Goal: Navigation & Orientation: Find specific page/section

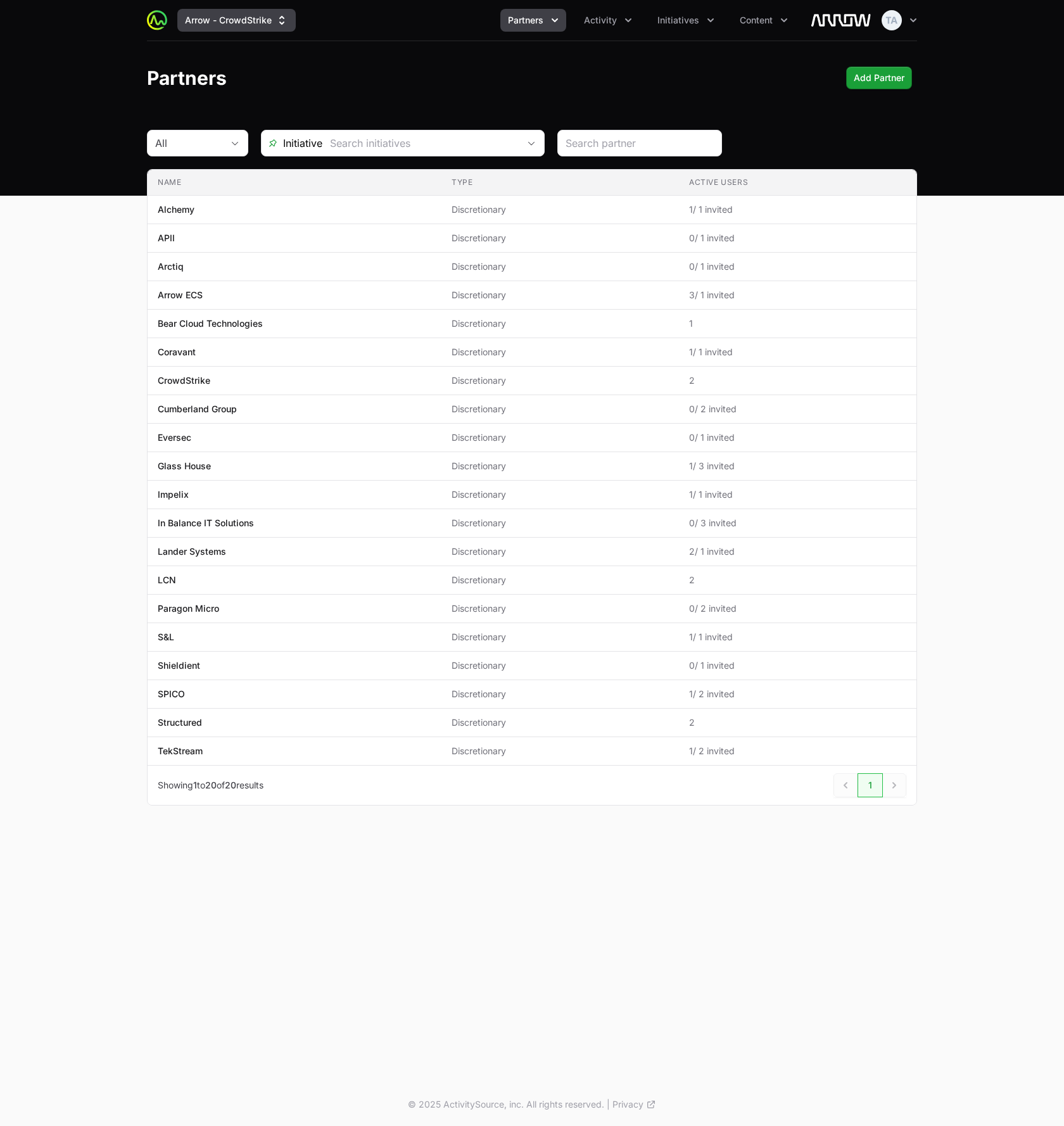
click at [256, 21] on button "Arrow - CrowdStrike" at bounding box center [236, 20] width 118 height 23
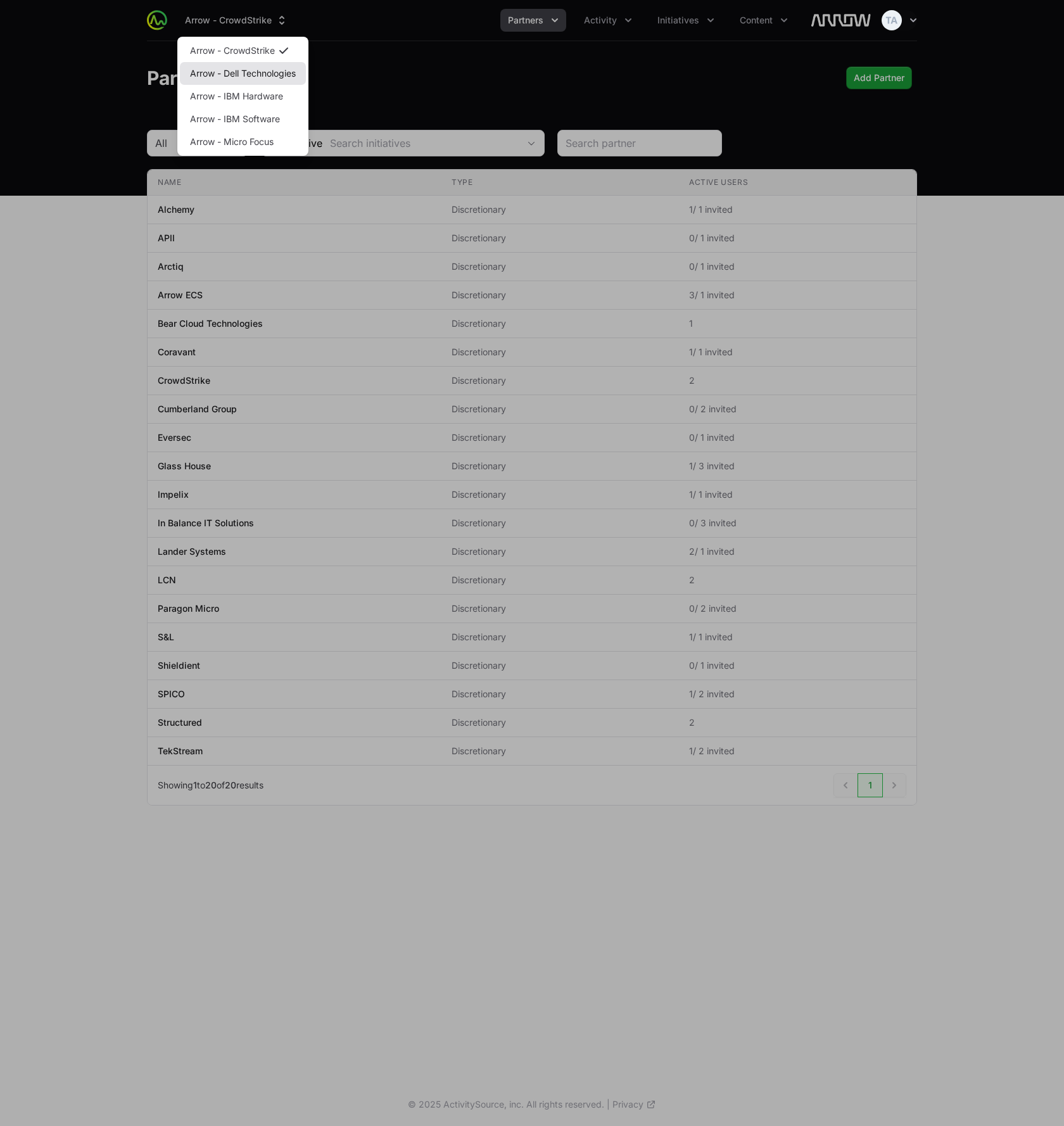
click at [267, 80] on link "Arrow - Dell Technologies" at bounding box center [243, 73] width 126 height 23
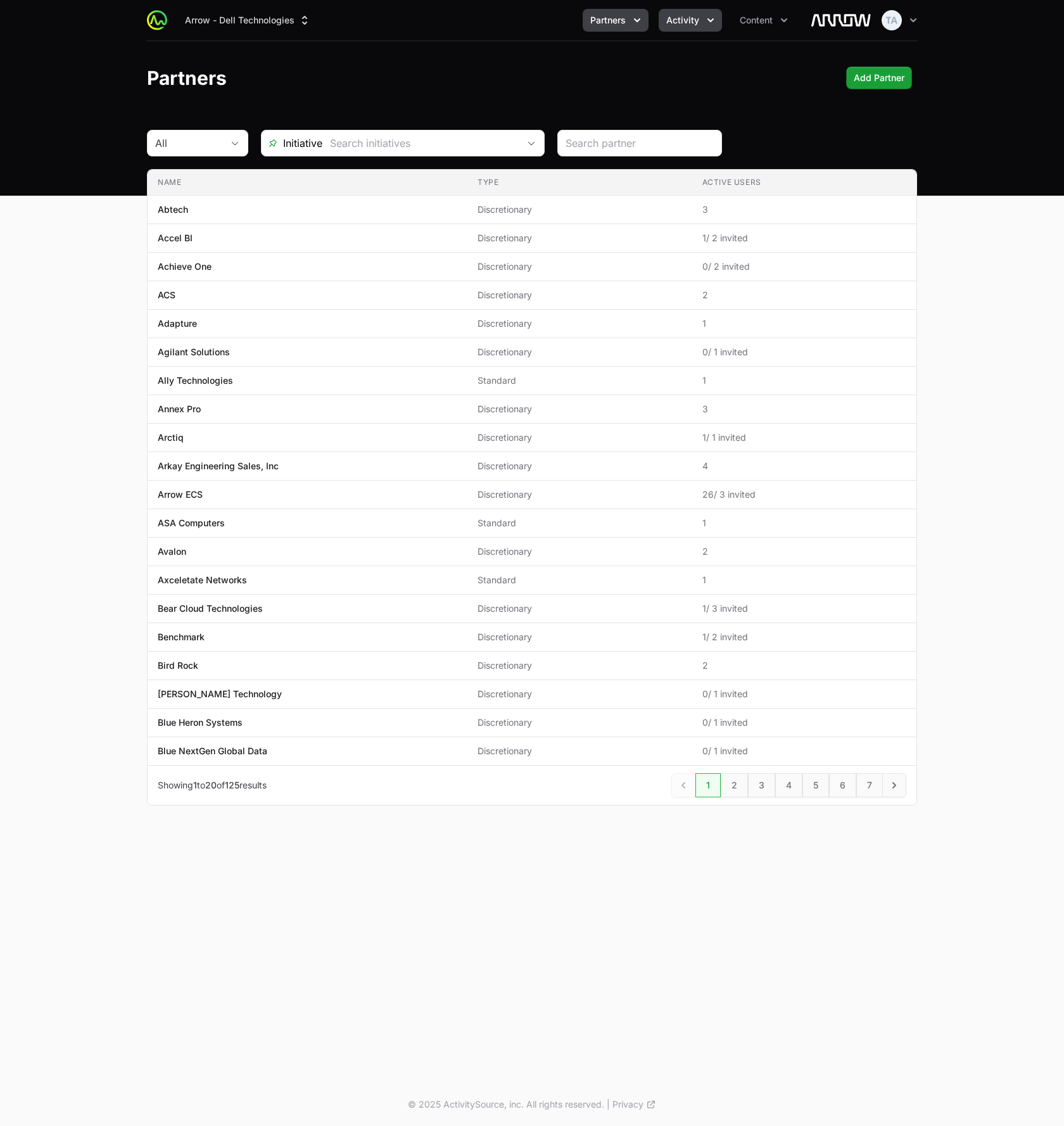
click at [701, 24] on button "Activity" at bounding box center [691, 20] width 64 height 23
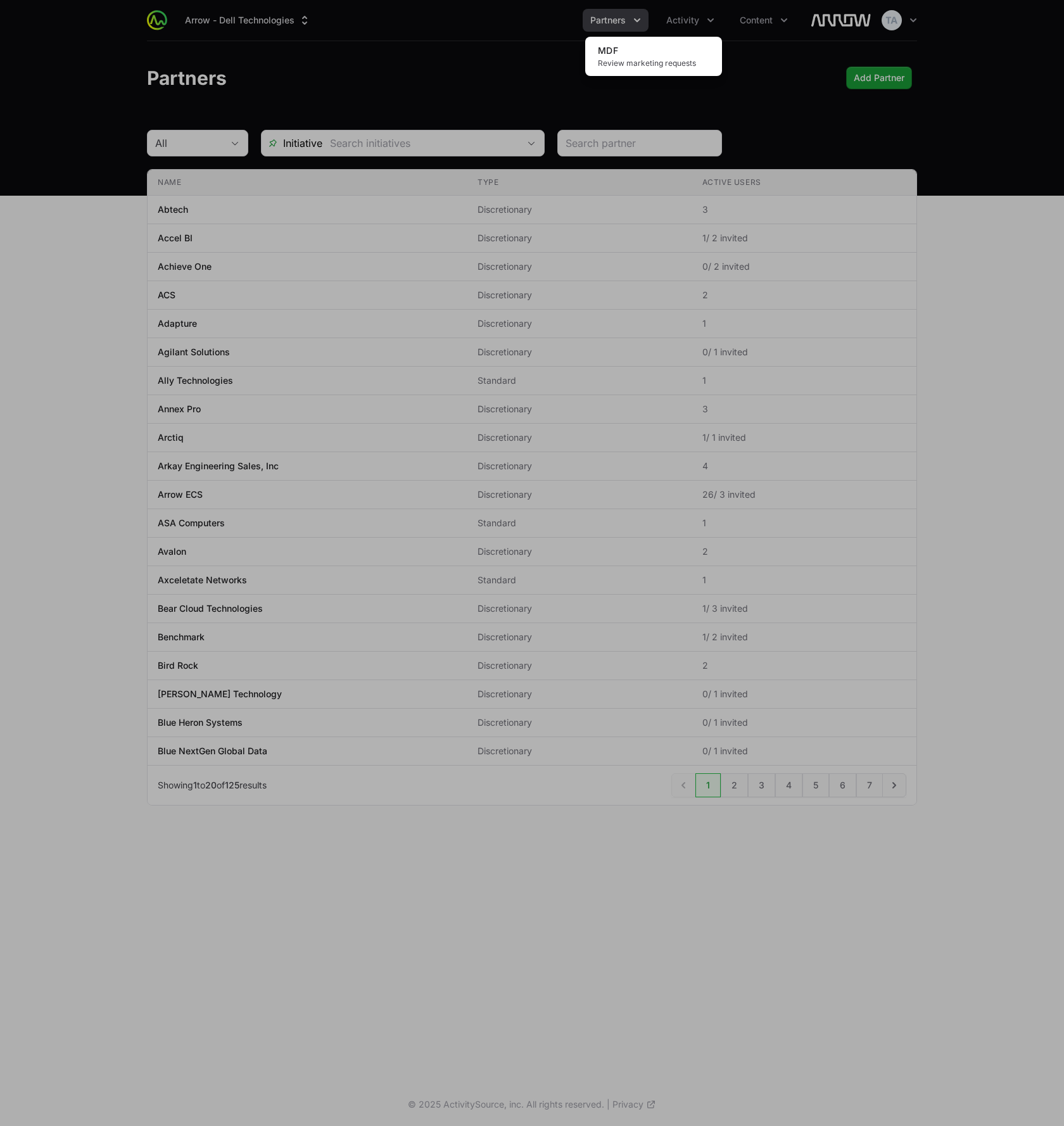
click at [760, 16] on div "Activity menu" at bounding box center [532, 563] width 1064 height 1126
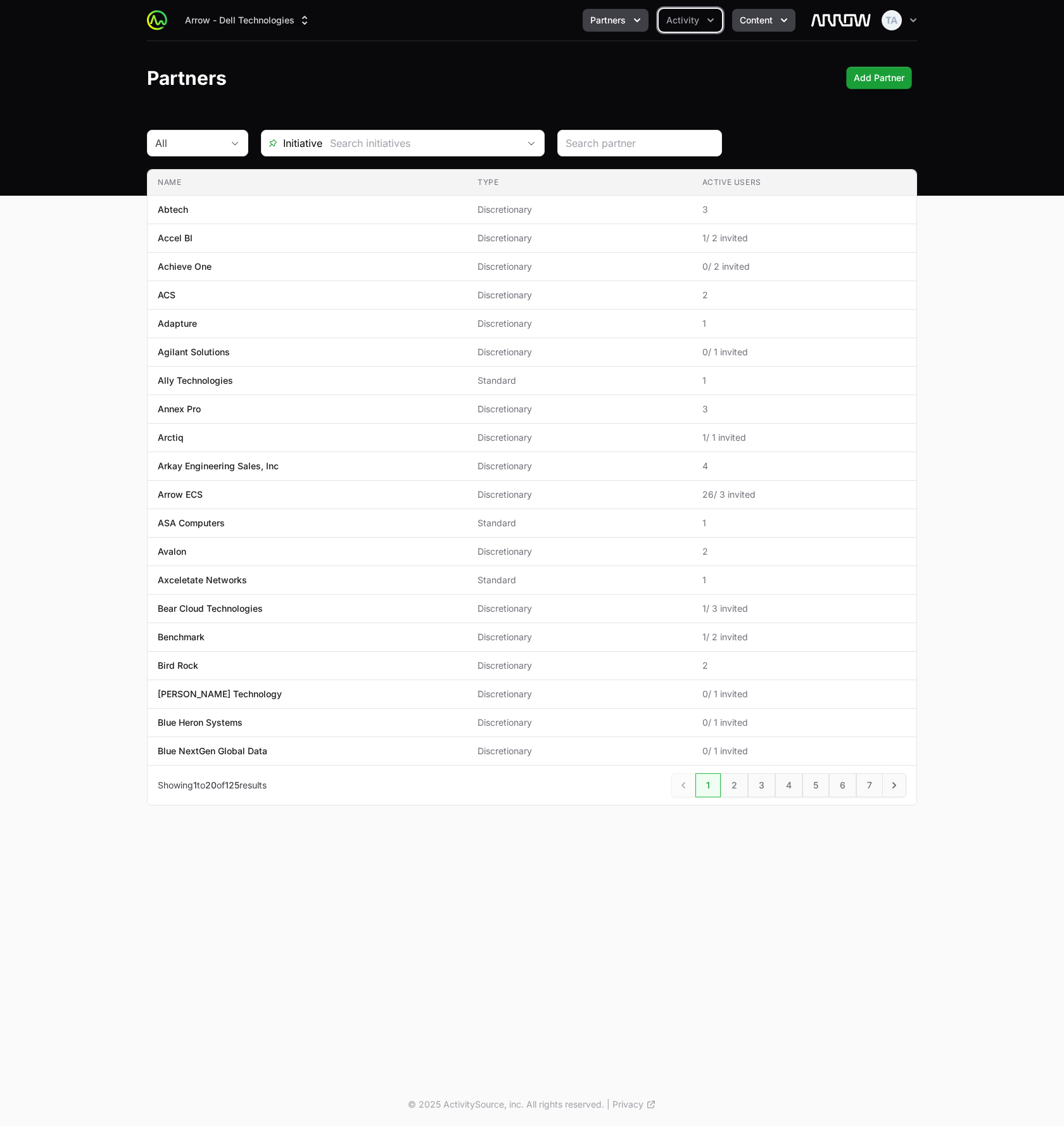
click at [765, 19] on span "Content" at bounding box center [756, 20] width 33 height 13
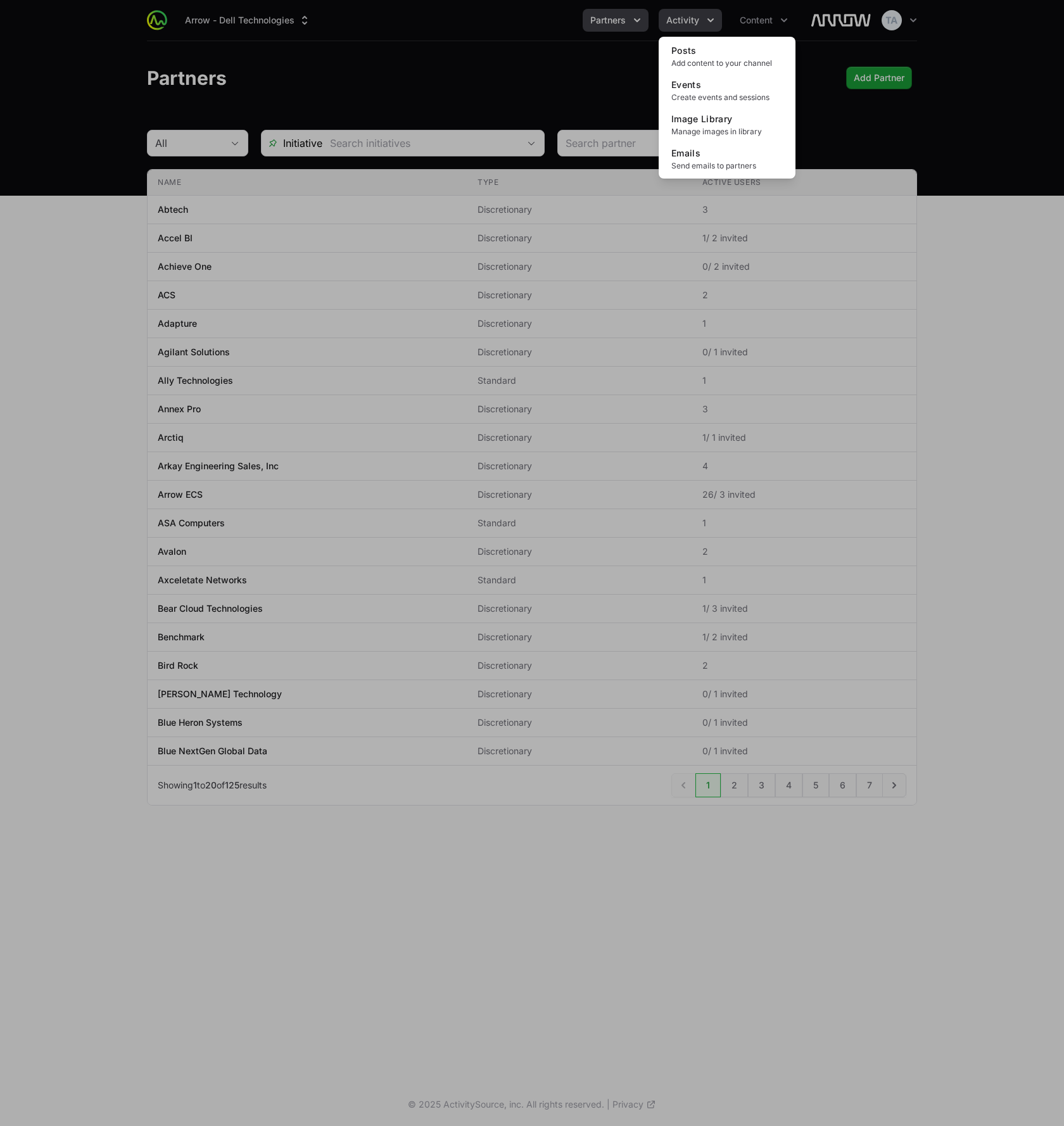
click at [679, 23] on div "Content menu" at bounding box center [532, 563] width 1064 height 1126
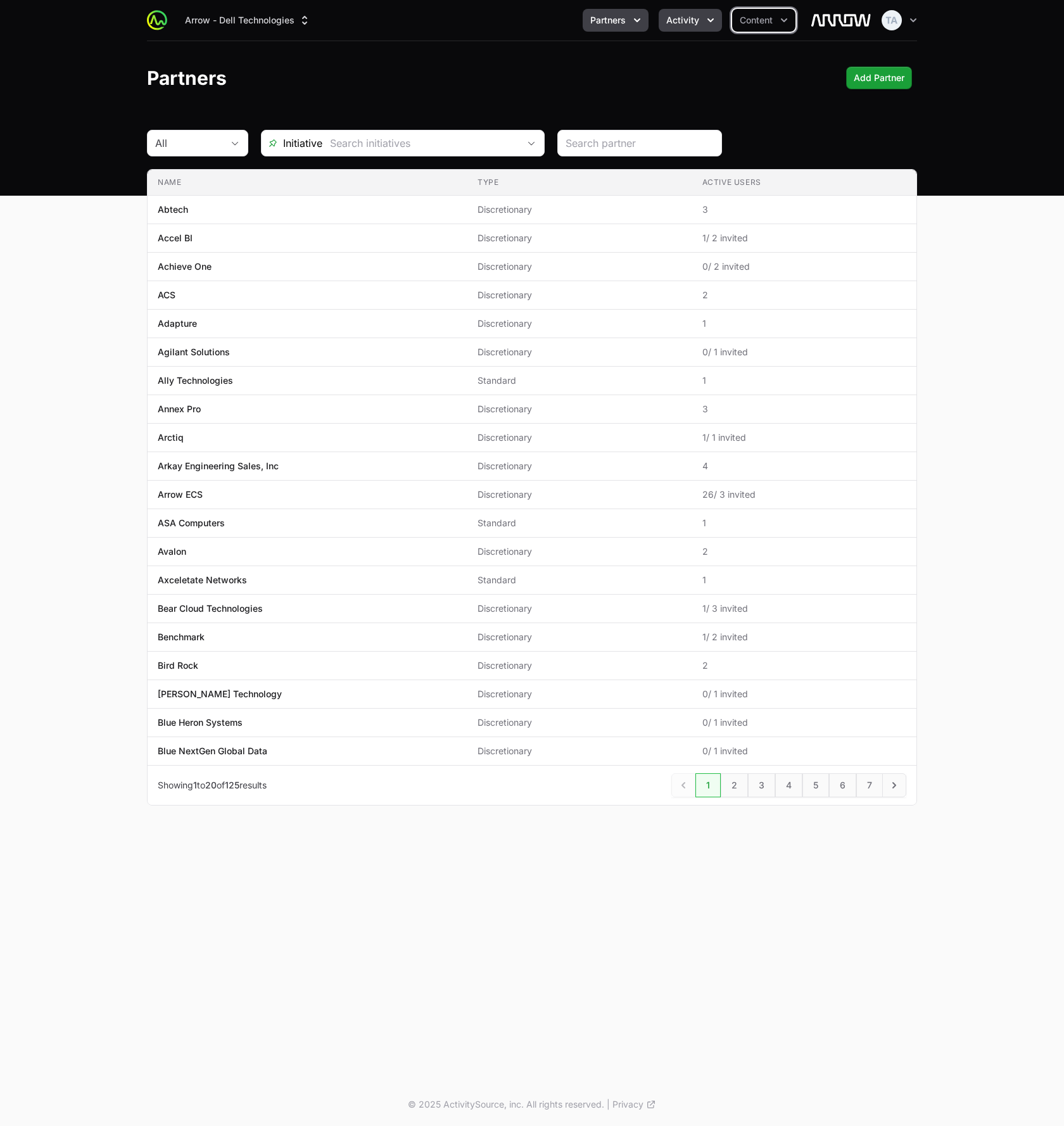
click at [698, 14] on button "Activity" at bounding box center [691, 20] width 64 height 23
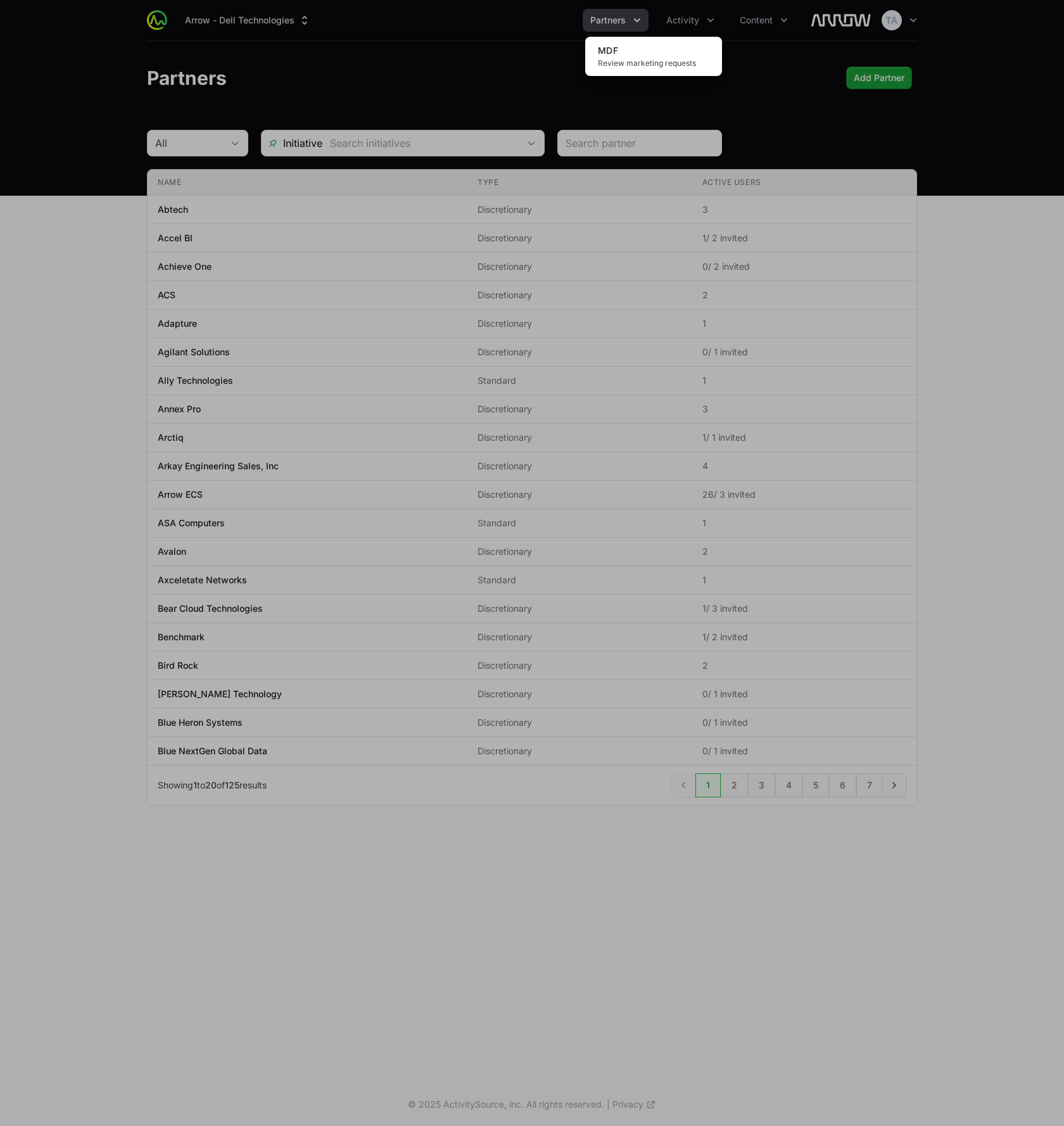
click at [608, 19] on div "Activity menu" at bounding box center [532, 563] width 1064 height 1126
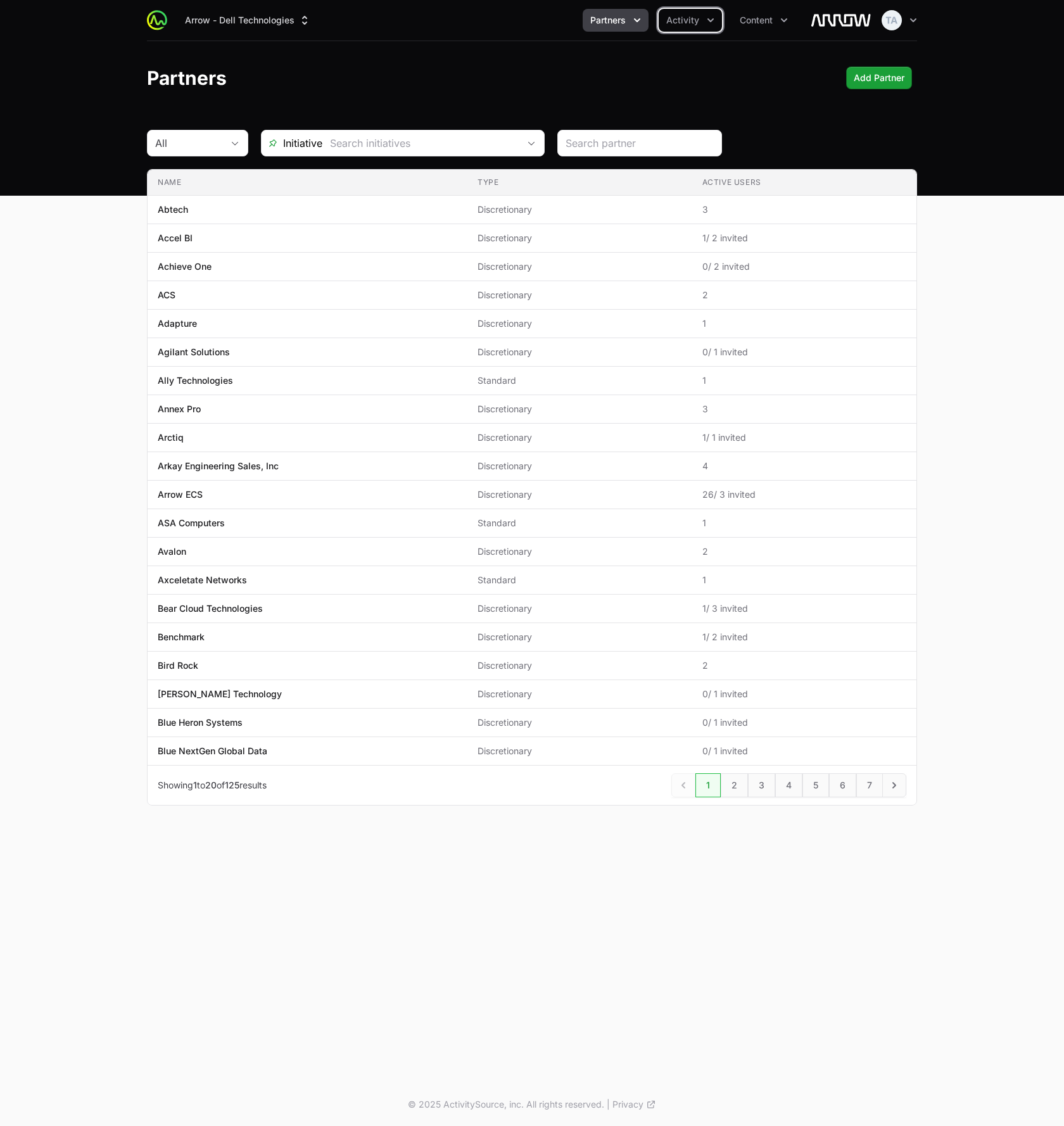
click at [610, 18] on span "Partners" at bounding box center [608, 20] width 35 height 13
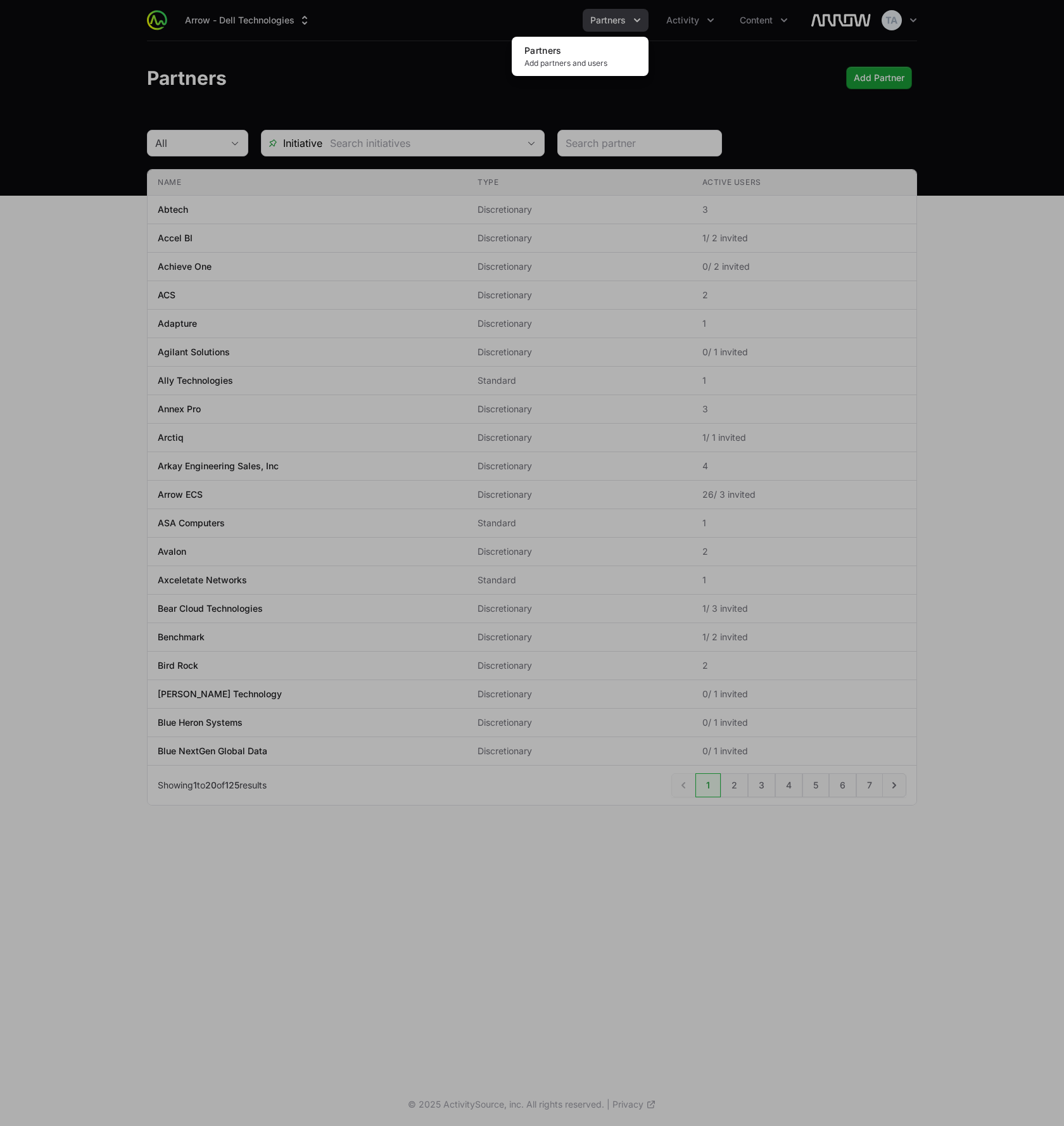
click at [612, 19] on div "Partners menu" at bounding box center [532, 563] width 1064 height 1126
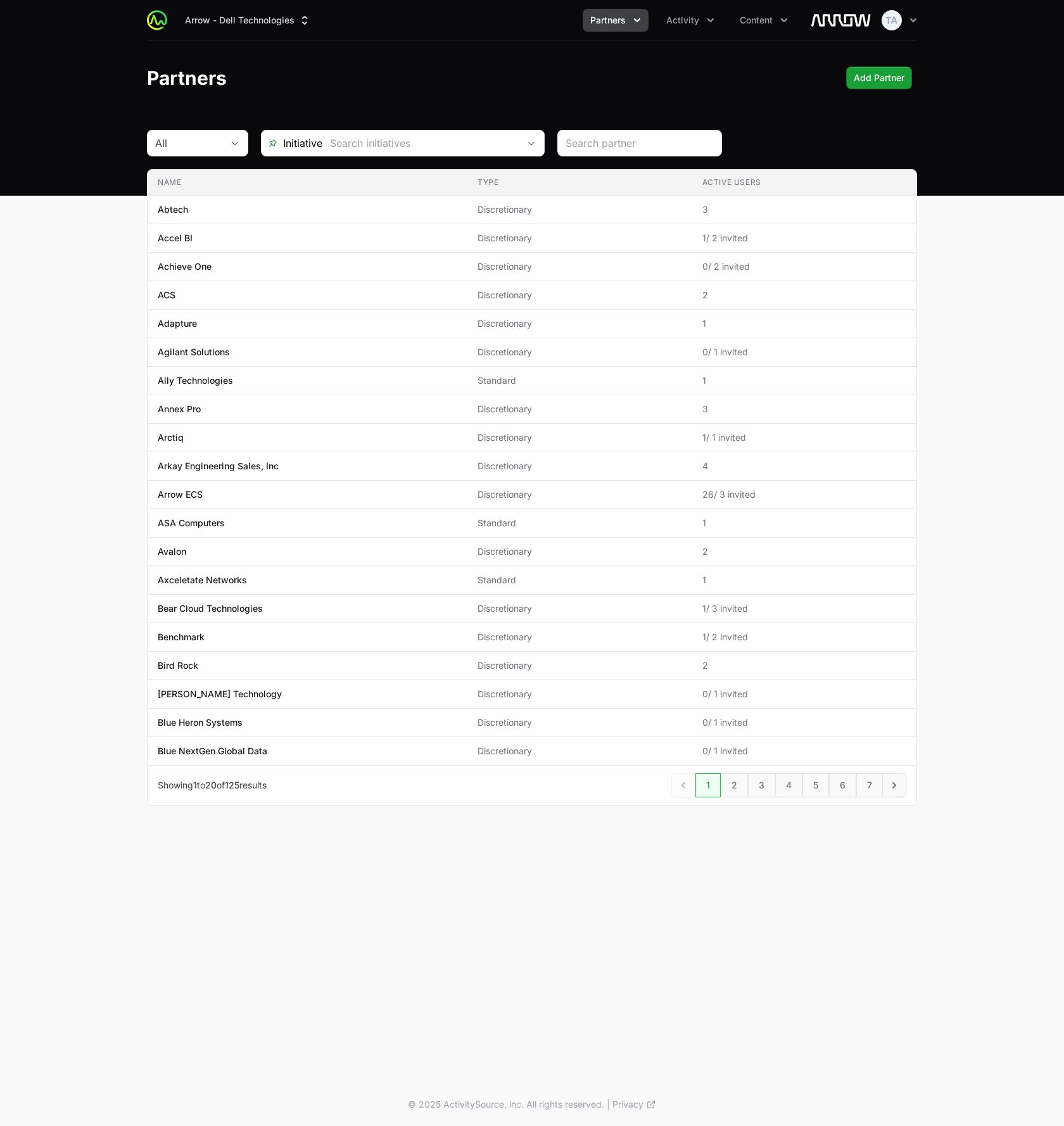
click at [558, 23] on div "Arrow - Dell Technologies Partners Activity Content" at bounding box center [491, 20] width 628 height 23
click at [917, 18] on icon "button" at bounding box center [912, 20] width 13 height 13
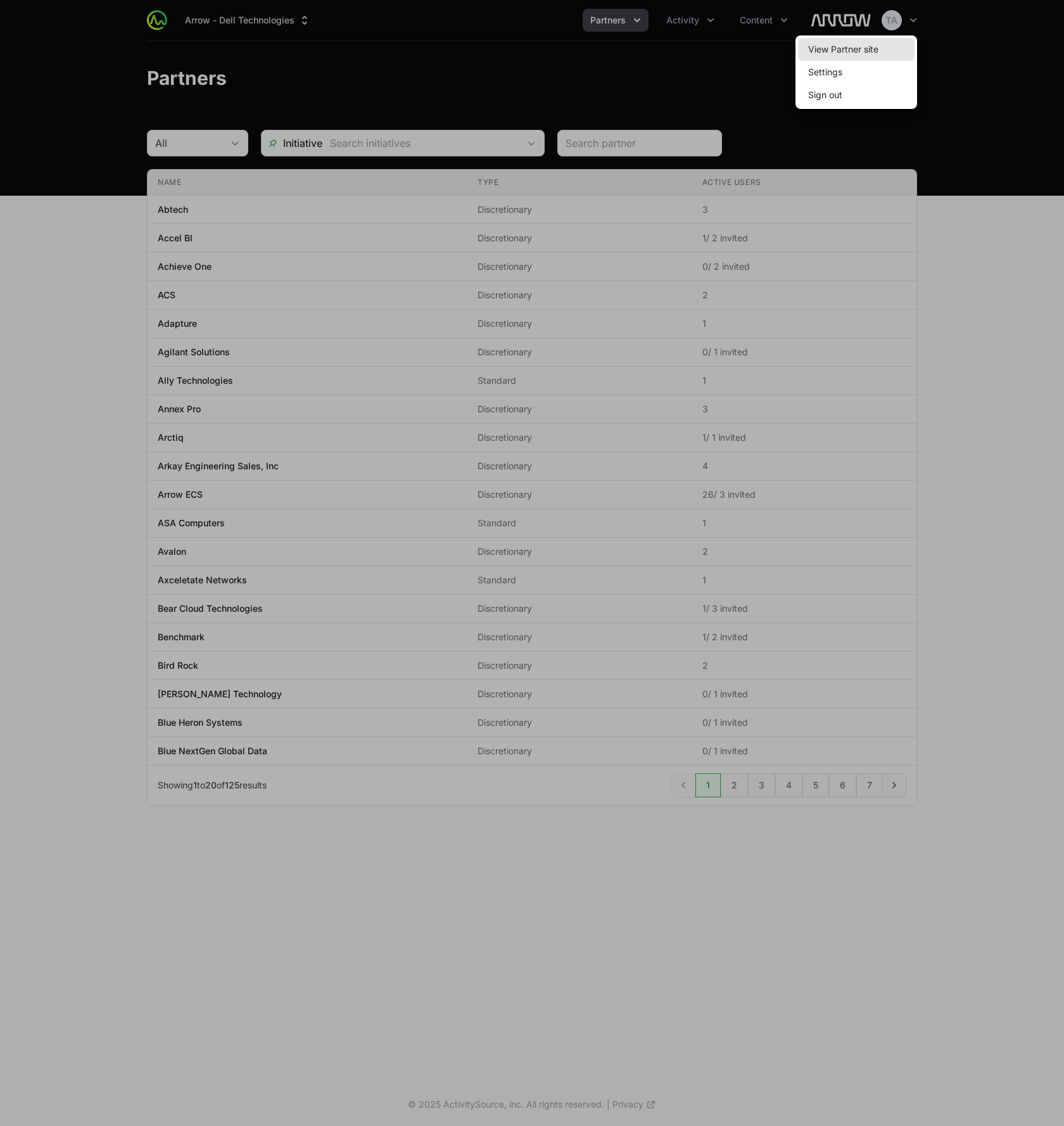
click at [893, 54] on link "View Partner site" at bounding box center [856, 49] width 116 height 23
